Goal: Task Accomplishment & Management: Use online tool/utility

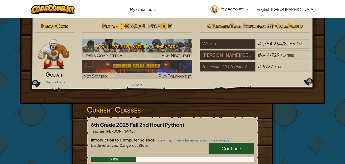
click at [244, 149] on link "Continue" at bounding box center [231, 148] width 45 height 12
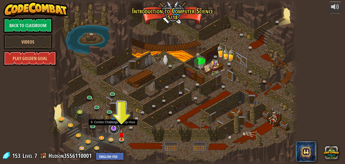
click at [114, 128] on link at bounding box center [114, 128] width 10 height 10
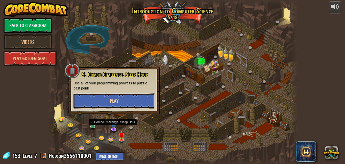
click at [120, 97] on button "Play" at bounding box center [114, 100] width 81 height 15
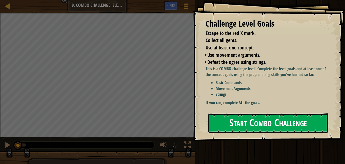
click at [267, 113] on button "Start Combo Challenge" at bounding box center [268, 123] width 121 height 20
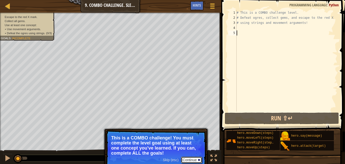
click at [190, 157] on button "Continue" at bounding box center [191, 159] width 21 height 7
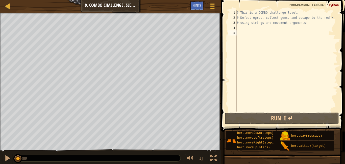
click at [248, 27] on div "# This is a COMBO challenge level. # Defeat [PERSON_NAME], collect gems, and es…" at bounding box center [287, 65] width 102 height 111
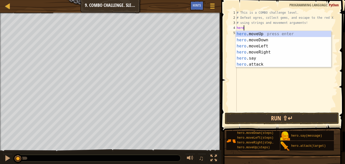
type textarea "hero."
click at [266, 33] on div "hero. moveUp press enter hero. moveDown press enter hero. moveLeft press enter …" at bounding box center [284, 55] width 96 height 49
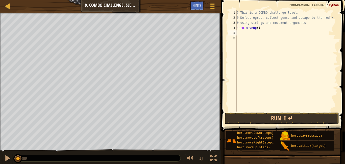
click at [258, 28] on div "# This is a COMBO challenge level. # Defeat [PERSON_NAME], collect gems, and es…" at bounding box center [287, 65] width 102 height 111
type textarea "hero.moveUp(1)"
click at [244, 32] on div "# This is a COMBO challenge level. # Defeat [PERSON_NAME], collect gems, and es…" at bounding box center [287, 65] width 102 height 111
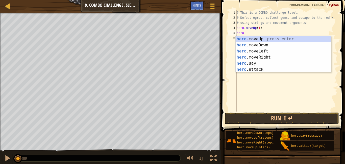
scroll to position [2, 1]
click at [261, 71] on div "hero .moveUp press enter hero .moveDown press enter hero .moveLeft press enter …" at bounding box center [284, 60] width 96 height 49
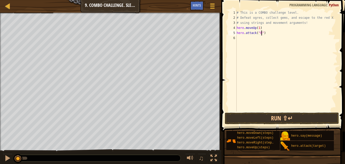
scroll to position [2, 4]
type textarea "hero.attack("Rexxar")"
click at [243, 39] on div "# This is a COMBO challenge level. # Defeat [PERSON_NAME], collect gems, and es…" at bounding box center [287, 65] width 102 height 111
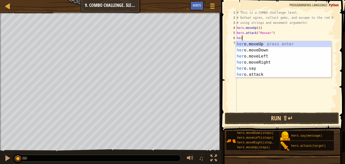
scroll to position [2, 1]
type textarea "hero"
click at [259, 49] on div "hero .moveUp press enter hero .moveDown press enter hero .moveLeft press enter …" at bounding box center [284, 65] width 96 height 49
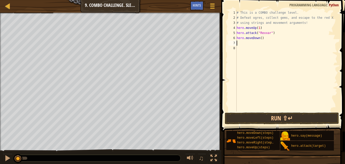
click at [261, 37] on div "# This is a COMBO challenge level. # Defeat [PERSON_NAME], collect gems, and es…" at bounding box center [287, 65] width 102 height 111
type textarea "hero.moveDown(2)"
click at [243, 42] on div "# This is a COMBO challenge level. # Defeat [PERSON_NAME], collect gems, and es…" at bounding box center [287, 65] width 102 height 111
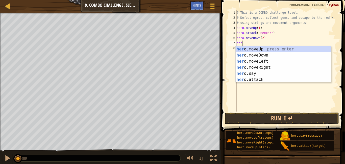
scroll to position [2, 1]
click at [253, 79] on div "hero .moveUp press enter hero .moveDown press enter hero .moveLeft press enter …" at bounding box center [284, 70] width 96 height 49
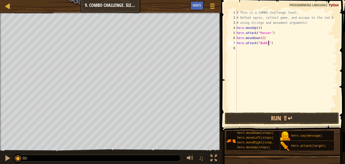
type textarea "hero.attack("Bubble")"
click at [242, 49] on div "# This is a COMBO challenge level. # Defeat [PERSON_NAME], collect gems, and es…" at bounding box center [287, 65] width 102 height 111
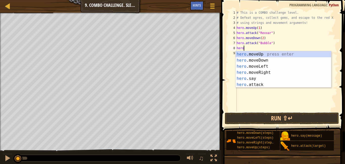
type textarea "hero."
click at [248, 72] on div "hero. moveUp press enter hero. moveDown press enter hero. moveLeft press enter …" at bounding box center [284, 75] width 96 height 49
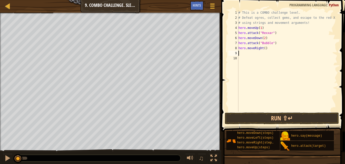
click at [266, 48] on div "# This is a COMBO challenge level. # Defeat [PERSON_NAME], collect gems, and es…" at bounding box center [288, 65] width 100 height 111
type textarea "hero.moveRight(2)"
click at [242, 51] on div "# This is a COMBO challenge level. # Defeat [PERSON_NAME], collect gems, and es…" at bounding box center [288, 65] width 100 height 111
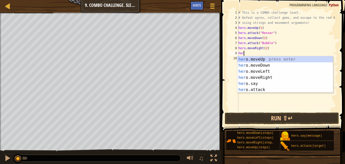
scroll to position [2, 1]
click at [255, 90] on div "hero .moveUp press enter hero .moveDown press enter hero .moveLeft press enter …" at bounding box center [286, 80] width 96 height 49
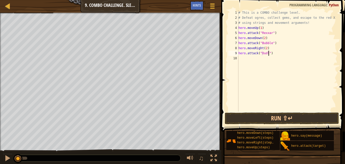
type textarea "hero.attack("Dudle")"
click at [242, 61] on div "# This is a COMBO challenge level. # Defeat [PERSON_NAME], collect gems, and es…" at bounding box center [288, 65] width 100 height 111
click at [246, 57] on div "# This is a COMBO challenge level. # Defeat [PERSON_NAME], collect gems, and es…" at bounding box center [288, 65] width 100 height 111
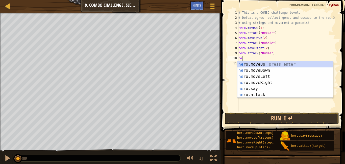
type textarea "her"
click at [249, 64] on div "her o.moveUp press enter her o.moveDown press enter her o.moveLeft press enter …" at bounding box center [286, 85] width 96 height 49
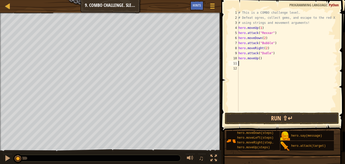
click at [260, 59] on div "# This is a COMBO challenge level. # Defeat [PERSON_NAME], collect gems, and es…" at bounding box center [288, 65] width 100 height 111
type textarea "hero.moveUp(1)"
click at [244, 62] on div "# This is a COMBO challenge level. # Defeat [PERSON_NAME], collect gems, and es…" at bounding box center [288, 65] width 100 height 111
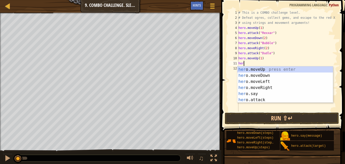
scroll to position [2, 1]
click at [256, 99] on div "hero .moveUp press enter hero .moveDown press enter hero .moveLeft press enter …" at bounding box center [286, 90] width 96 height 49
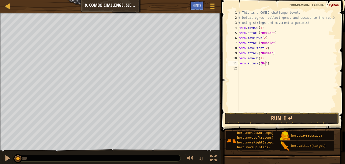
type textarea "hero.attack("Ursa")"
click at [239, 70] on div "# This is a COMBO challenge level. # Defeat [PERSON_NAME], collect gems, and es…" at bounding box center [288, 65] width 100 height 111
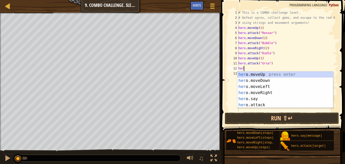
type textarea "hero"
click at [255, 73] on div "hero .moveUp press enter hero .moveDown press enter hero .moveLeft press enter …" at bounding box center [286, 95] width 96 height 49
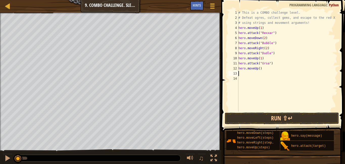
click at [259, 68] on div "# This is a COMBO challenge level. # Defeat [PERSON_NAME], collect gems, and es…" at bounding box center [288, 65] width 100 height 111
click at [260, 69] on div "# This is a COMBO challenge level. # Defeat [PERSON_NAME], collect gems, and es…" at bounding box center [288, 65] width 100 height 111
type textarea "hero.moveUp(1)"
click at [243, 74] on div "# This is a COMBO challenge level. # Defeat [PERSON_NAME], collect gems, and es…" at bounding box center [288, 65] width 100 height 111
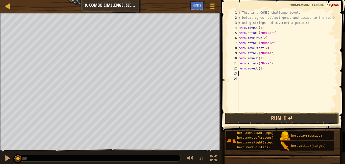
scroll to position [2, 0]
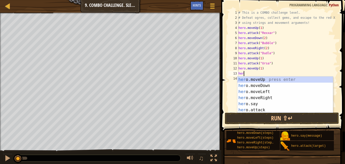
type textarea "hero"
click at [248, 98] on div "hero .moveUp press enter hero .moveDown press enter hero .moveLeft press enter …" at bounding box center [286, 100] width 96 height 49
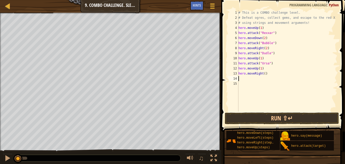
scroll to position [2, 0]
click at [265, 74] on div "# This is a COMBO challenge level. # Defeat [PERSON_NAME], collect gems, and es…" at bounding box center [288, 65] width 100 height 111
click at [265, 120] on button "Run ⇧↵" at bounding box center [282, 118] width 114 height 12
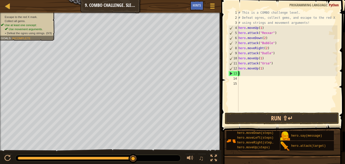
scroll to position [2, 0]
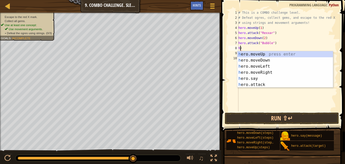
type textarea ")"
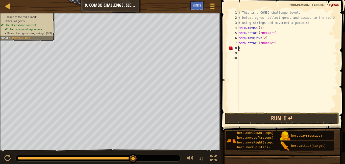
click at [241, 47] on div "# This is a COMBO challenge level. # Defeat [PERSON_NAME], collect gems, and es…" at bounding box center [288, 65] width 100 height 111
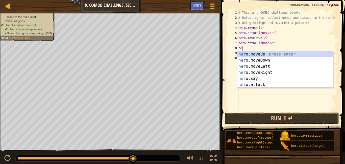
type textarea "hero"
click at [252, 73] on div "hero .moveUp press enter hero .moveDown press enter hero .moveLeft press enter …" at bounding box center [286, 75] width 96 height 49
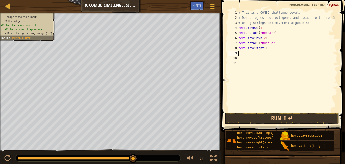
scroll to position [2, 0]
click at [271, 48] on div "# This is a COMBO challenge level. # Defeat [PERSON_NAME], collect gems, and es…" at bounding box center [288, 65] width 100 height 111
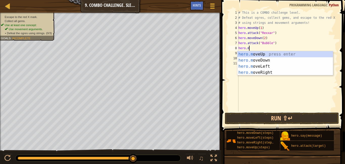
type textarea "h"
type textarea "hero.attack("Bubble")"
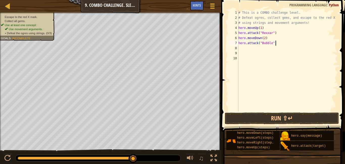
click at [241, 48] on div "# This is a COMBO challenge level. # Defeat [PERSON_NAME], collect gems, and es…" at bounding box center [288, 65] width 100 height 111
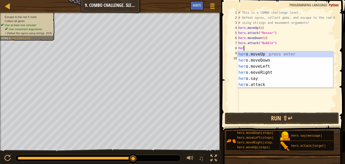
type textarea "hero"
click at [253, 53] on div "hero .moveUp press enter hero .moveDown press enter hero .moveLeft press enter …" at bounding box center [286, 75] width 96 height 49
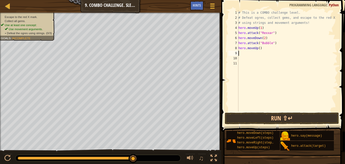
click at [260, 48] on div "# This is a COMBO challenge level. # Defeat [PERSON_NAME], collect gems, and es…" at bounding box center [288, 65] width 100 height 111
type textarea "hero.attack("Bubble")"
click at [277, 44] on div "# This is a COMBO challenge level. # Defeat [PERSON_NAME], collect gems, and es…" at bounding box center [288, 65] width 100 height 111
click at [251, 48] on div "# This is a COMBO challenge level. # Defeat [PERSON_NAME], collect gems, and es…" at bounding box center [288, 65] width 100 height 111
click at [277, 33] on div "# This is a COMBO challenge level. # Defeat [PERSON_NAME], collect gems, and es…" at bounding box center [288, 65] width 100 height 111
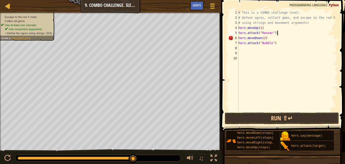
type textarea "hero.attack("Rexxar")"
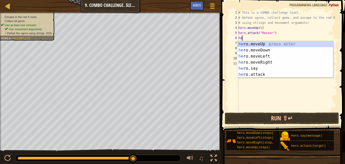
scroll to position [2, 1]
click at [253, 72] on div "hero .moveUp press enter hero .moveDown press enter hero .moveLeft press enter …" at bounding box center [286, 65] width 96 height 49
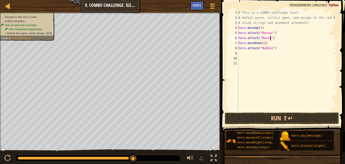
type textarea "hero.attack("Rexxar")"
click at [241, 53] on div "# This is a COMBO challenge level. # Defeat [PERSON_NAME], collect gems, and es…" at bounding box center [288, 65] width 100 height 111
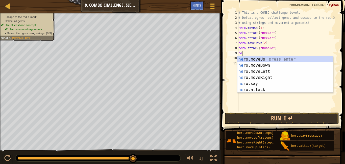
type textarea "hero"
click at [258, 78] on div "hero .moveUp press enter hero .moveDown press enter hero .moveLeft press enter …" at bounding box center [286, 80] width 96 height 49
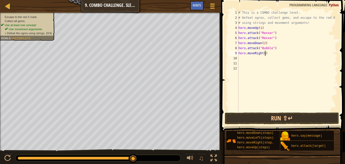
click at [265, 53] on div "# This is a COMBO challenge level. # Defeat [PERSON_NAME], collect gems, and es…" at bounding box center [288, 65] width 100 height 111
type textarea "hero.moveRight(2)"
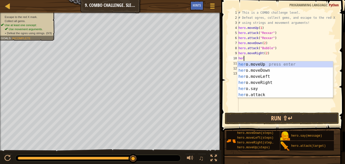
type textarea "hero"
click at [254, 76] on div "hero .moveUp press enter hero .moveDown press enter hero .moveLeft press enter …" at bounding box center [286, 85] width 96 height 49
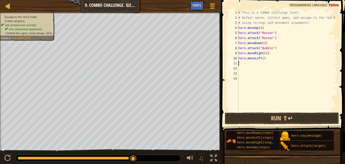
scroll to position [2, 0]
click at [263, 57] on div "# This is a COMBO challenge level. # Defeat [PERSON_NAME], collect gems, and es…" at bounding box center [288, 65] width 100 height 111
type textarea "hero.moveLeft(3)"
click at [242, 62] on div "# This is a COMBO challenge level. # Defeat [PERSON_NAME], collect gems, and es…" at bounding box center [288, 65] width 100 height 111
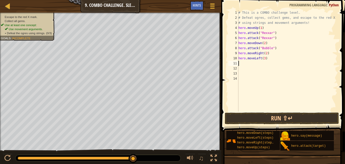
scroll to position [2, 0]
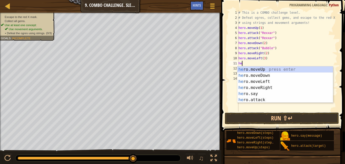
type textarea "hero"
click at [256, 66] on div "hero .moveUp press enter hero .moveDown press enter hero .moveLeft press enter …" at bounding box center [286, 90] width 96 height 49
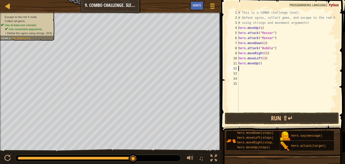
scroll to position [2, 0]
click at [261, 62] on div "# This is a COMBO challenge level. # Defeat [PERSON_NAME], collect gems, and es…" at bounding box center [288, 65] width 100 height 111
type textarea "hero.moveUp(2)"
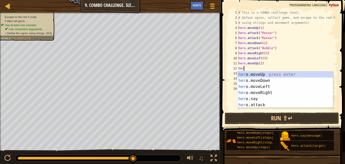
type textarea "hero"
click at [253, 91] on div "hero .moveUp press enter hero .moveDown press enter hero .moveLeft press enter …" at bounding box center [286, 95] width 96 height 49
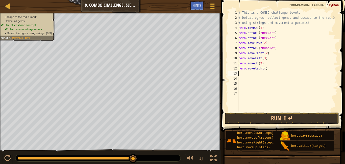
scroll to position [2, 0]
click at [265, 70] on div "# This is a COMBO challenge level. # Defeat [PERSON_NAME], collect gems, and es…" at bounding box center [288, 65] width 100 height 111
type textarea "hero.moveRight(1)"
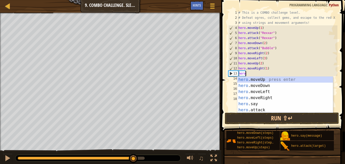
scroll to position [2, 1]
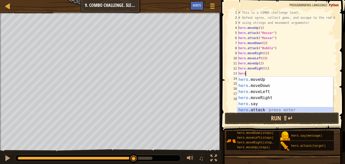
click at [248, 108] on div "hero .moveUp press enter hero .moveDown press enter hero .moveLeft press enter …" at bounding box center [286, 100] width 96 height 49
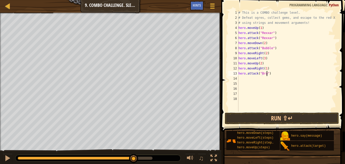
type textarea "hero.attack("[PERSON_NAME]")"
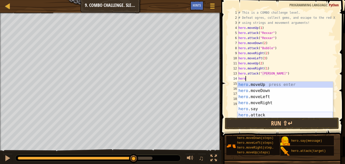
click at [259, 115] on div "hero .moveUp press enter hero .moveDown press enter hero .moveLeft press enter …" at bounding box center [286, 105] width 96 height 49
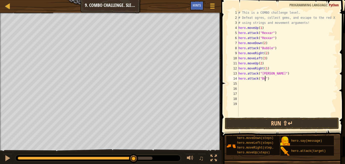
scroll to position [2, 4]
type textarea "hero.attack("[PERSON_NAME]")"
click at [241, 82] on div "# This is a COMBO challenge level. # Defeat [PERSON_NAME], collect gems, and es…" at bounding box center [288, 68] width 100 height 116
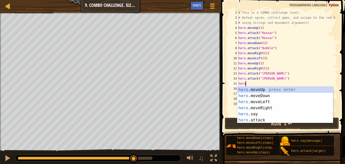
scroll to position [2, 1]
type textarea "hero."
click at [247, 108] on div "hero. moveUp press enter hero. moveDown press enter hero. moveLeft press enter …" at bounding box center [286, 110] width 96 height 49
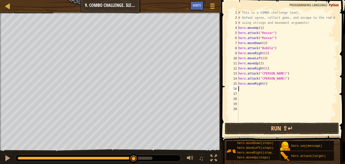
scroll to position [2, 0]
click at [265, 83] on div "# This is a COMBO challenge level. # Defeat [PERSON_NAME], collect gems, and es…" at bounding box center [288, 70] width 100 height 121
type textarea "hero.moveRight(1)"
click at [248, 89] on div "# This is a COMBO challenge level. # Defeat [PERSON_NAME], collect gems, and es…" at bounding box center [288, 70] width 100 height 121
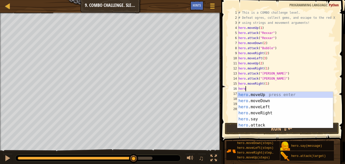
scroll to position [2, 1]
type textarea "h"
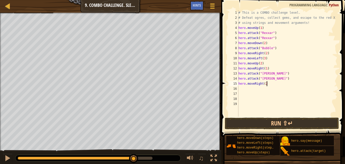
scroll to position [2, 4]
click at [267, 122] on button "Run ⇧↵" at bounding box center [282, 123] width 114 height 12
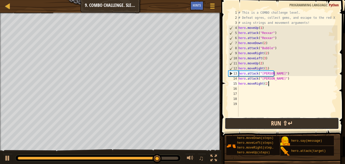
click at [255, 123] on button "Run ⇧↵" at bounding box center [282, 123] width 114 height 12
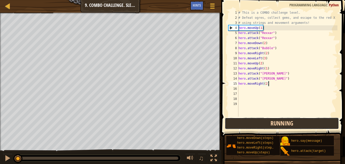
click at [255, 123] on button "Running" at bounding box center [282, 123] width 114 height 12
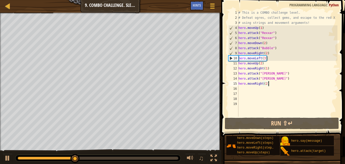
click at [265, 58] on div "# This is a COMBO challenge level. # Defeat [PERSON_NAME], collect gems, and es…" at bounding box center [288, 68] width 100 height 116
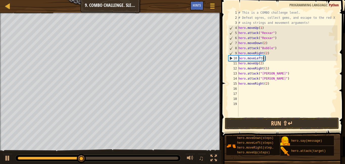
scroll to position [2, 4]
type textarea "hero.moveLeft(2)"
click at [246, 119] on button "Run ⇧↵" at bounding box center [282, 123] width 114 height 12
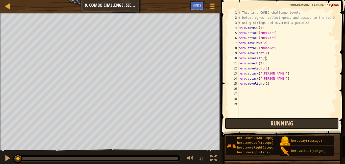
click at [246, 119] on button "Running" at bounding box center [282, 123] width 114 height 12
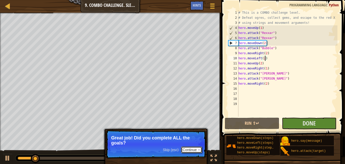
click at [187, 148] on button "Continue" at bounding box center [191, 149] width 21 height 7
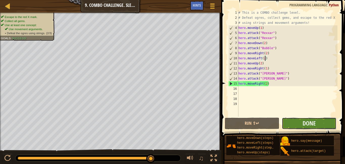
click at [298, 120] on button "Done" at bounding box center [309, 123] width 55 height 12
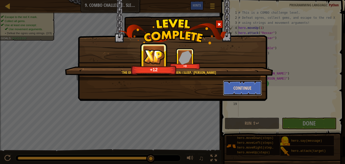
click at [236, 85] on button "Continue" at bounding box center [242, 87] width 39 height 15
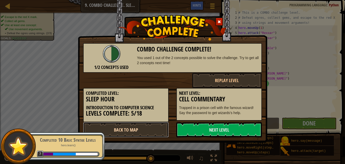
click at [157, 127] on link "Back to Map" at bounding box center [126, 129] width 86 height 15
